Goal: Transaction & Acquisition: Purchase product/service

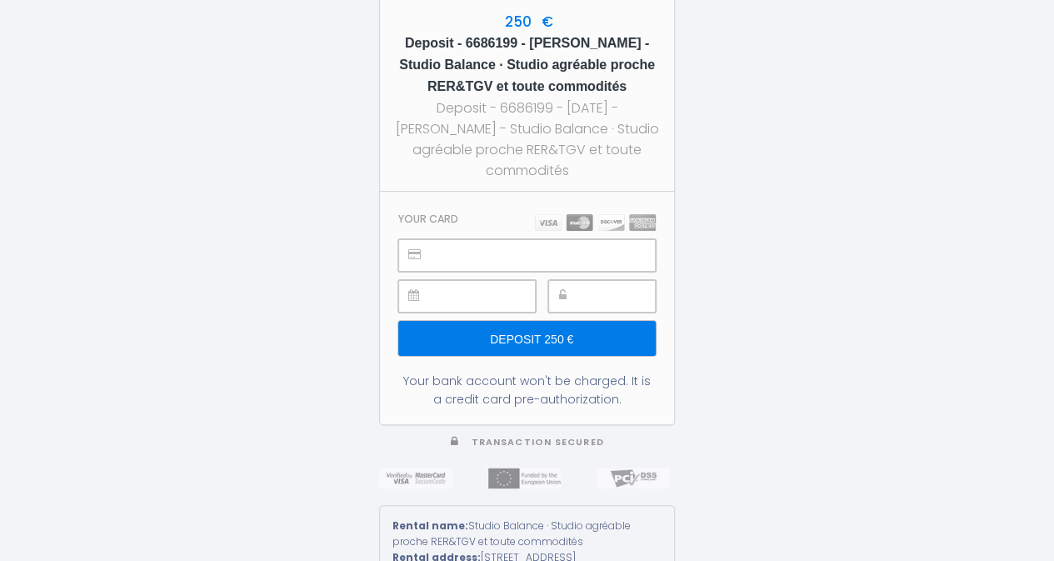
click at [433, 290] on div at bounding box center [467, 296] width 138 height 33
click at [585, 296] on div at bounding box center [602, 296] width 108 height 33
click at [511, 333] on input "Deposit 250 €" at bounding box center [527, 338] width 258 height 35
